Goal: Information Seeking & Learning: Understand process/instructions

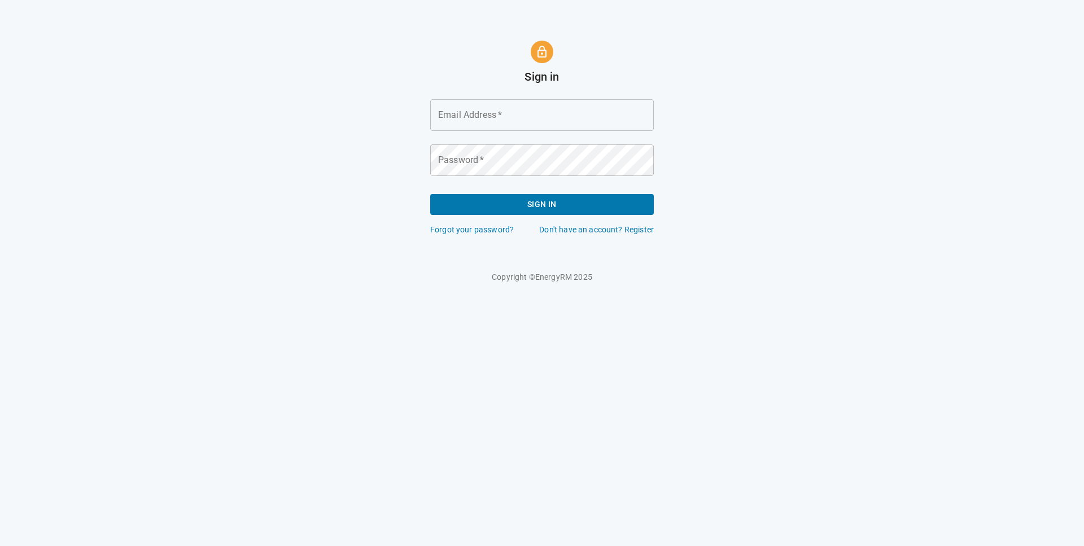
click at [496, 129] on input "Email Address   *" at bounding box center [541, 115] width 223 height 32
click at [0, 283] on com-1password-button at bounding box center [0, 283] width 0 height 0
type input "[PERSON_NAME][EMAIL_ADDRESS][PERSON_NAME][DOMAIN_NAME]"
